Goal: Information Seeking & Learning: Learn about a topic

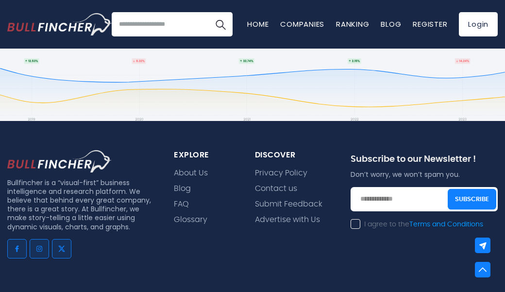
scroll to position [892, 0]
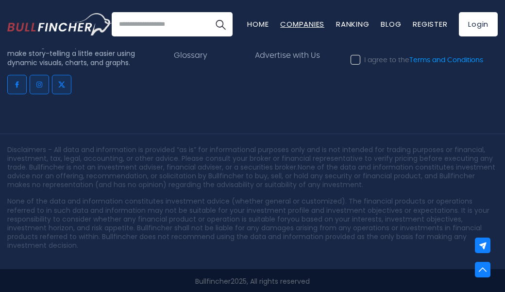
click at [298, 21] on link "Companies" at bounding box center [302, 24] width 44 height 10
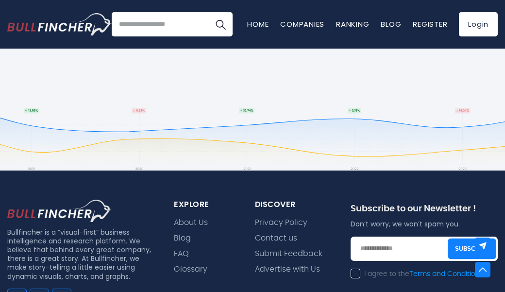
scroll to position [678, 0]
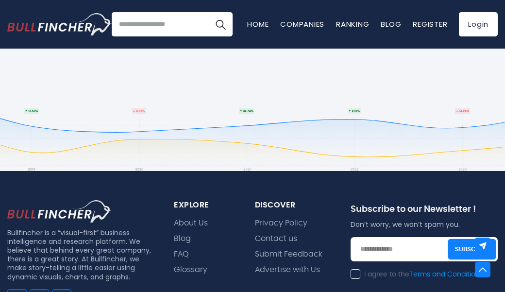
click at [191, 29] on input "search" at bounding box center [172, 24] width 121 height 24
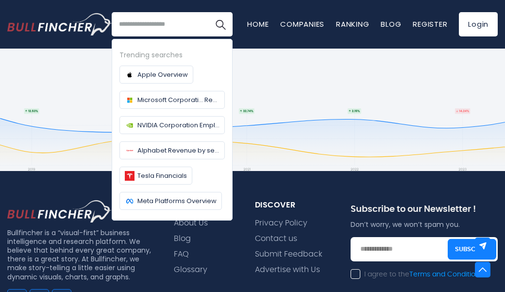
click at [261, 75] on footer "Bullfincher is a “visual-first” business intelligence and research platform. We…" at bounding box center [252, 288] width 505 height 438
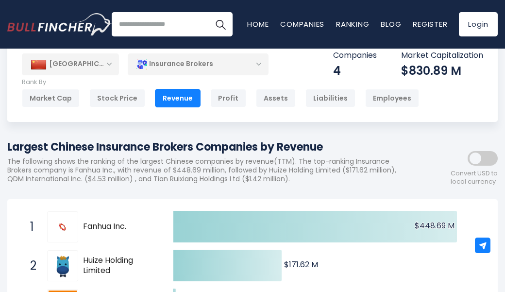
scroll to position [0, 0]
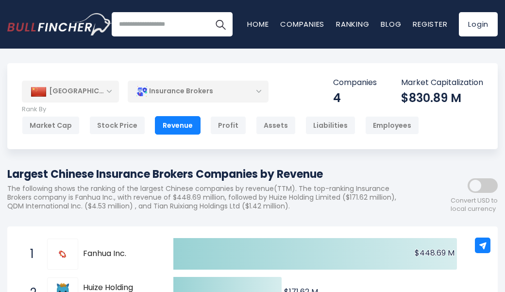
click at [245, 85] on div "Insurance Brokers" at bounding box center [198, 91] width 141 height 22
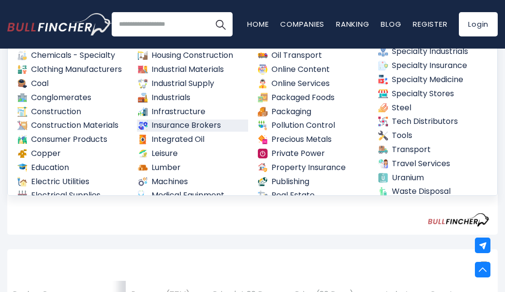
scroll to position [310, 0]
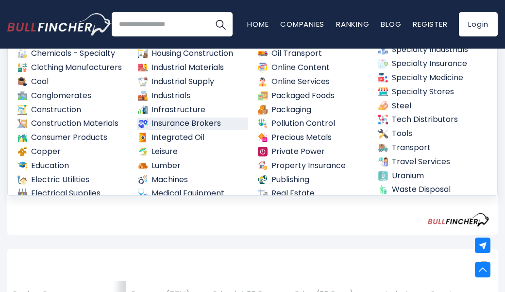
click at [219, 121] on link "Insurance Brokers" at bounding box center [193, 124] width 112 height 12
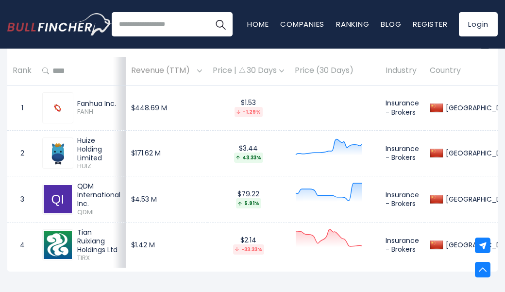
scroll to position [427, 0]
click at [443, 104] on img at bounding box center [437, 108] width 14 height 14
click at [443, 105] on img at bounding box center [437, 108] width 14 height 14
click at [474, 106] on div "[GEOGRAPHIC_DATA]" at bounding box center [480, 108] width 74 height 9
click at [443, 158] on img at bounding box center [437, 154] width 14 height 14
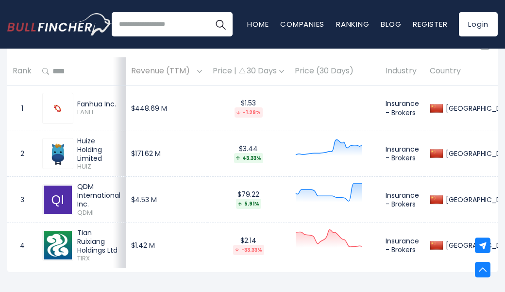
click at [443, 244] on img at bounding box center [437, 245] width 14 height 14
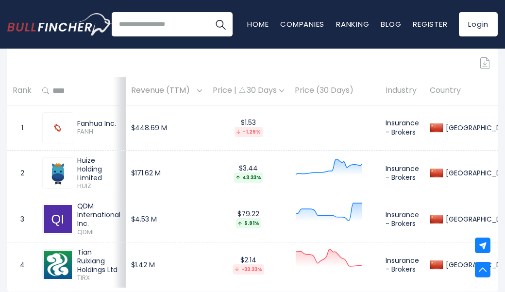
scroll to position [386, 0]
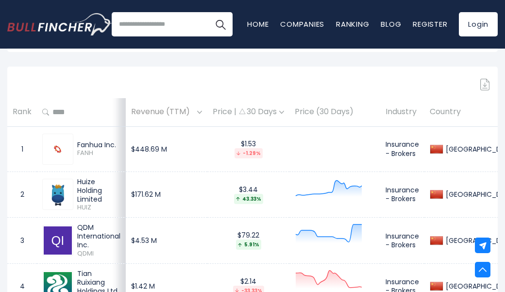
click at [80, 149] on span "FANH" at bounding box center [98, 153] width 43 height 8
click at [62, 151] on img at bounding box center [58, 149] width 8 height 8
click at [69, 190] on img at bounding box center [58, 194] width 28 height 28
click at [59, 198] on img at bounding box center [58, 194] width 28 height 28
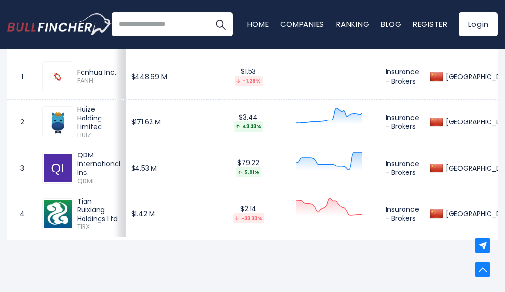
scroll to position [461, 0]
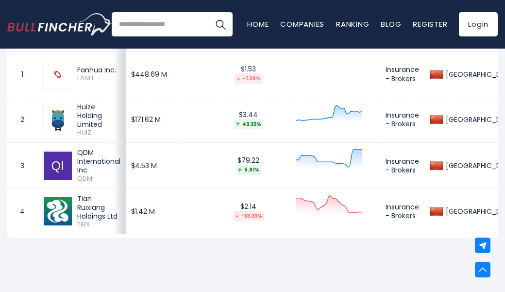
click at [58, 217] on img at bounding box center [58, 211] width 28 height 28
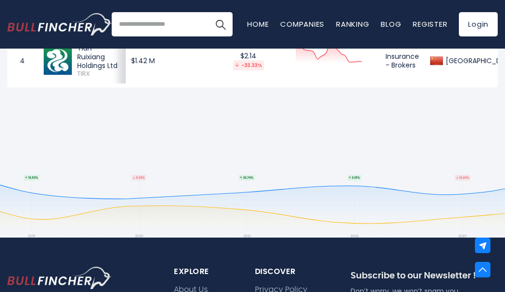
scroll to position [612, 0]
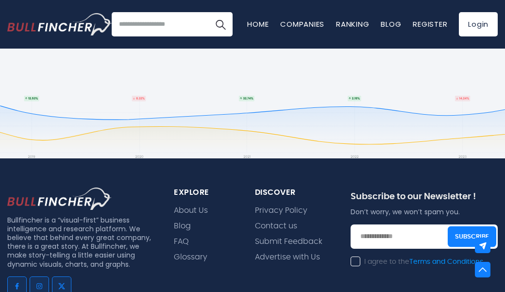
scroll to position [691, 0]
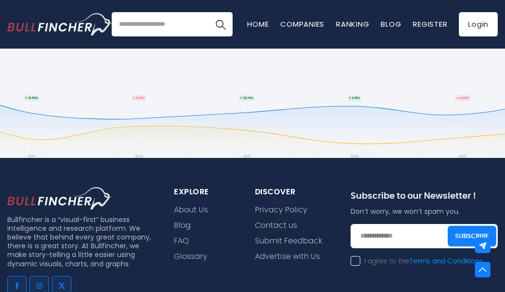
click at [194, 191] on div "explore" at bounding box center [207, 192] width 66 height 10
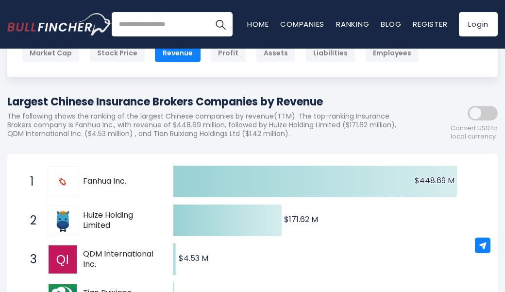
scroll to position [74, 0]
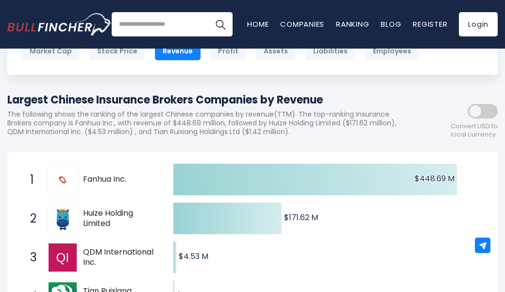
click at [99, 179] on span "Fanhua Inc." at bounding box center [119, 179] width 73 height 10
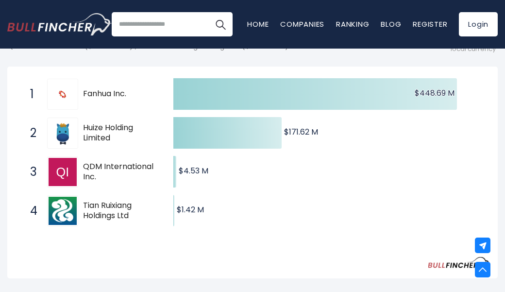
scroll to position [159, 0]
click at [103, 93] on span "Fanhua Inc." at bounding box center [119, 94] width 73 height 10
click at [117, 130] on span "Huize Holding Limited" at bounding box center [119, 133] width 73 height 20
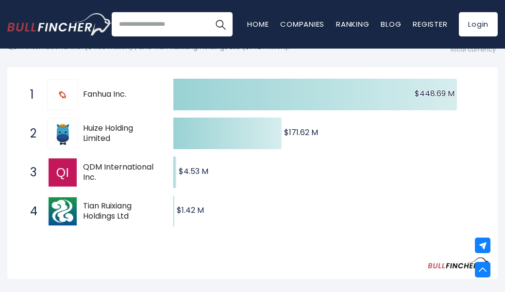
drag, startPoint x: 117, startPoint y: 130, endPoint x: 117, endPoint y: 159, distance: 29.1
click at [16, 75] on div "1 Fanhua Inc. FANH 2 Huize Holding Limited HUIZ 3 QDM International Inc. QDMI 4…" at bounding box center [16, 75] width 0 height 0
click at [117, 159] on div "3 QDM International Inc. QDMI" at bounding box center [90, 172] width 131 height 31
click at [130, 214] on span "Tian Ruixiang Holdings Ltd" at bounding box center [119, 211] width 73 height 20
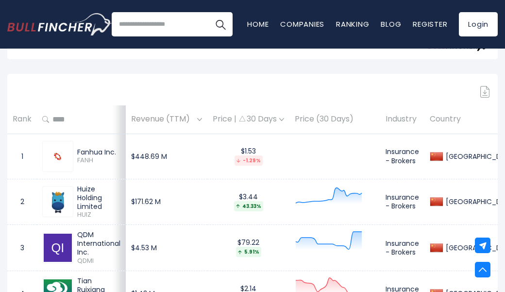
scroll to position [379, 0]
click at [94, 150] on div "Fanhua Inc." at bounding box center [98, 151] width 43 height 9
click at [95, 168] on div "Fanhua Inc. FANH" at bounding box center [81, 155] width 78 height 31
click at [98, 210] on span "HUIZ" at bounding box center [98, 214] width 43 height 8
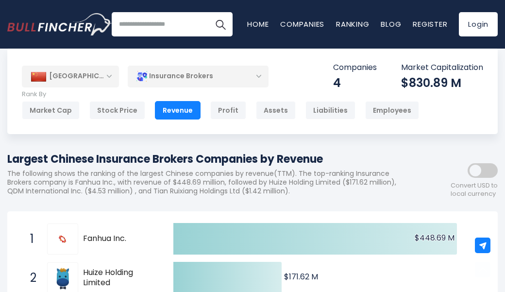
scroll to position [0, 0]
